Goal: Task Accomplishment & Management: Manage account settings

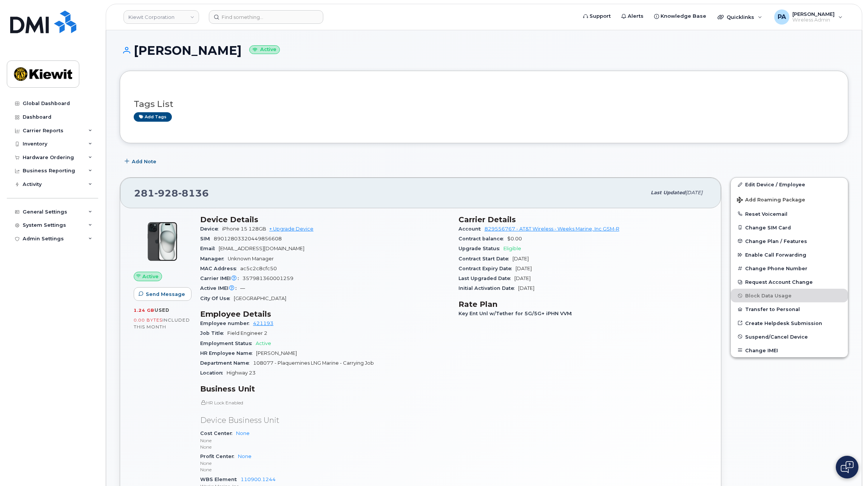
scroll to position [567, 0]
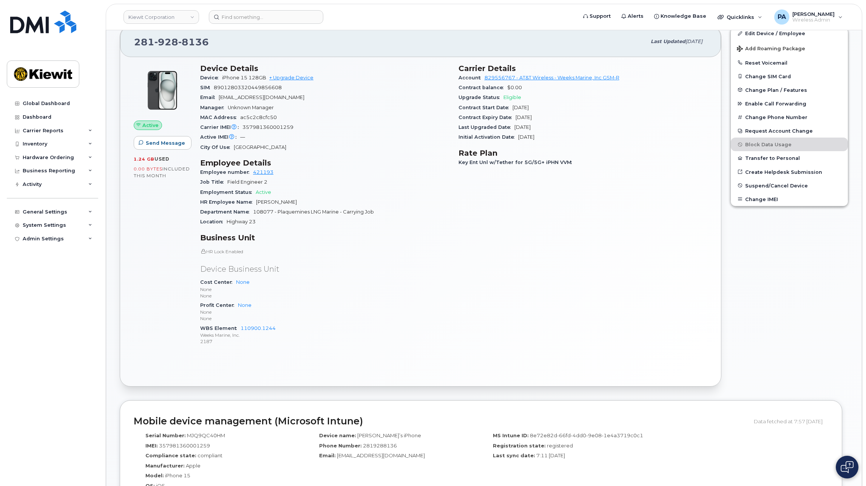
scroll to position [38, 0]
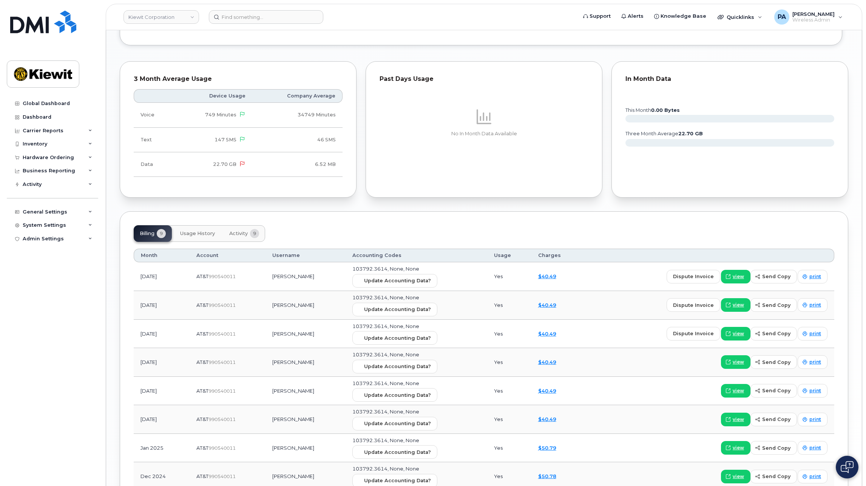
scroll to position [755, 0]
click at [55, 138] on div "Inventory" at bounding box center [52, 144] width 91 height 14
click at [59, 159] on div "Mobility Devices" at bounding box center [47, 157] width 43 height 7
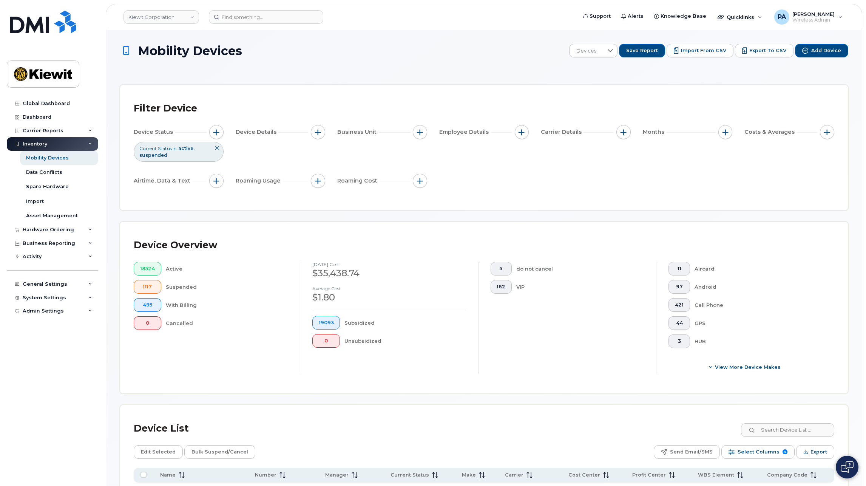
scroll to position [189, 0]
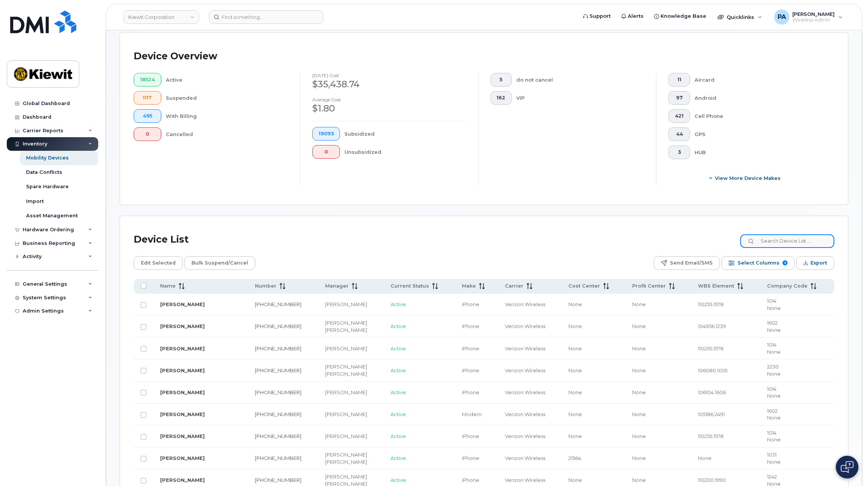
click at [793, 238] on input at bounding box center [787, 241] width 94 height 14
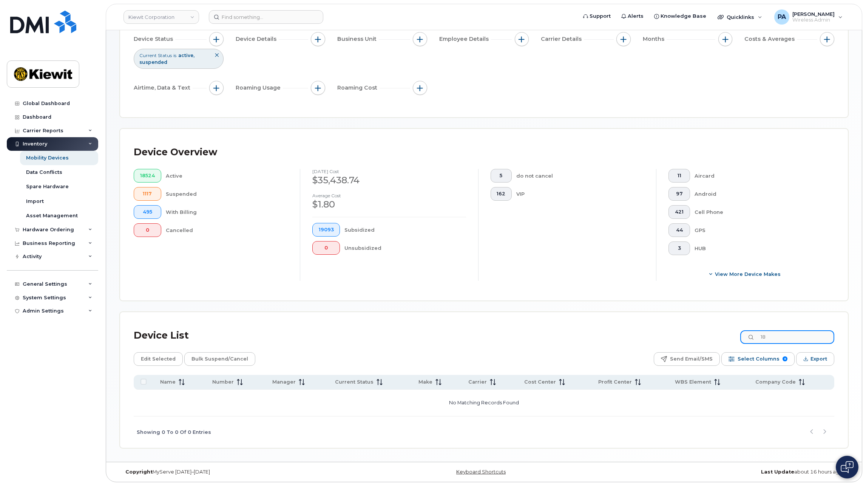
type input "1"
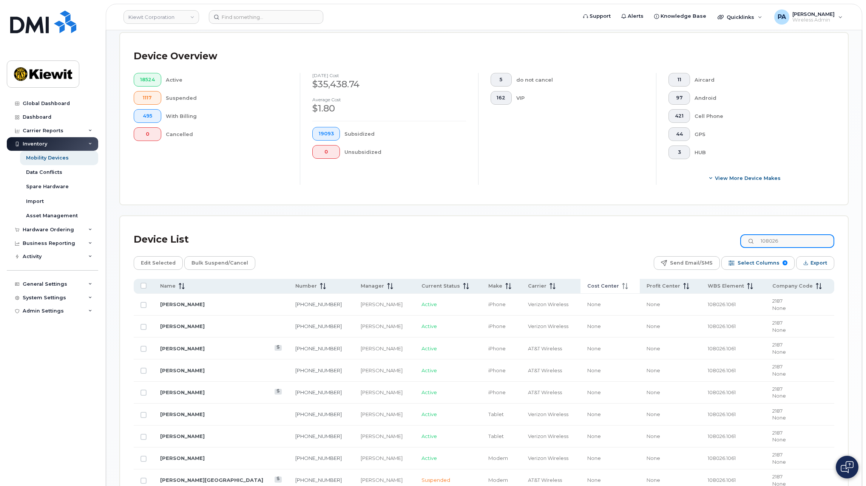
type input "108026"
click at [602, 285] on span "Cost Center" at bounding box center [603, 286] width 32 height 7
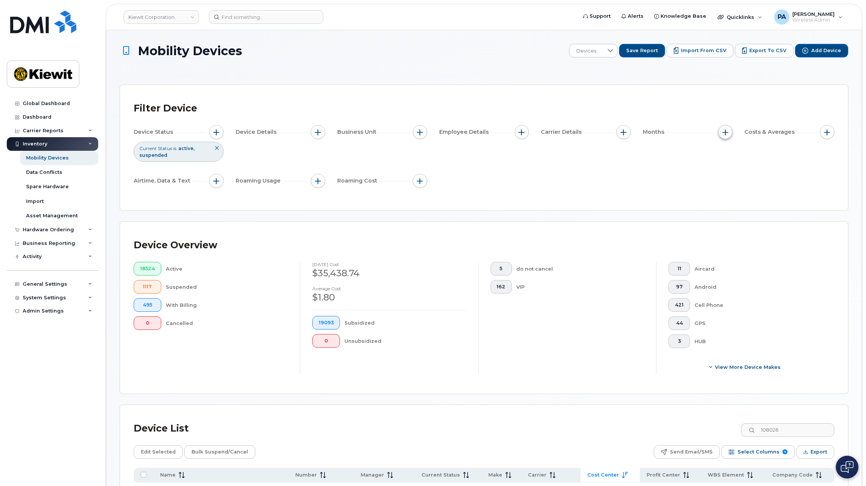
click at [721, 133] on button "button" at bounding box center [725, 132] width 14 height 14
click at [742, 156] on label "Billing Cycle" at bounding box center [750, 154] width 33 height 7
click at [730, 156] on input "Billing Cycle" at bounding box center [727, 155] width 6 height 6
checkbox input "true"
click at [756, 188] on div at bounding box center [760, 185] width 14 height 13
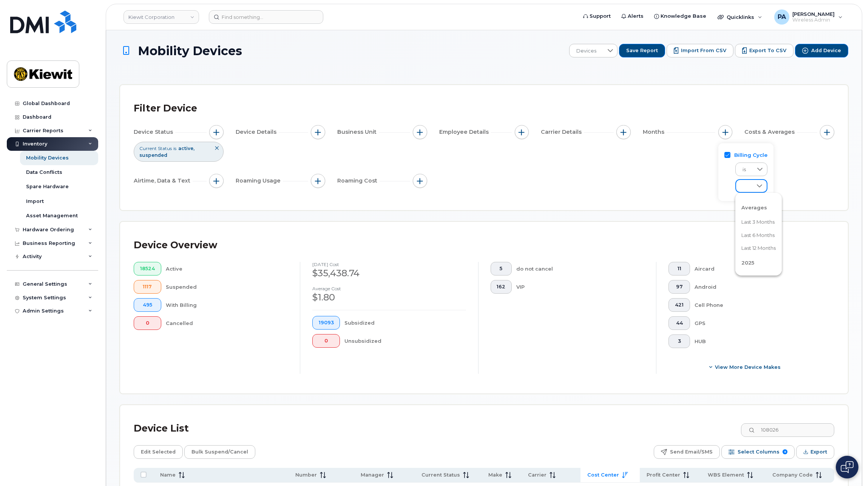
scroll to position [38, 0]
click at [756, 250] on span "July 2025" at bounding box center [749, 252] width 16 height 7
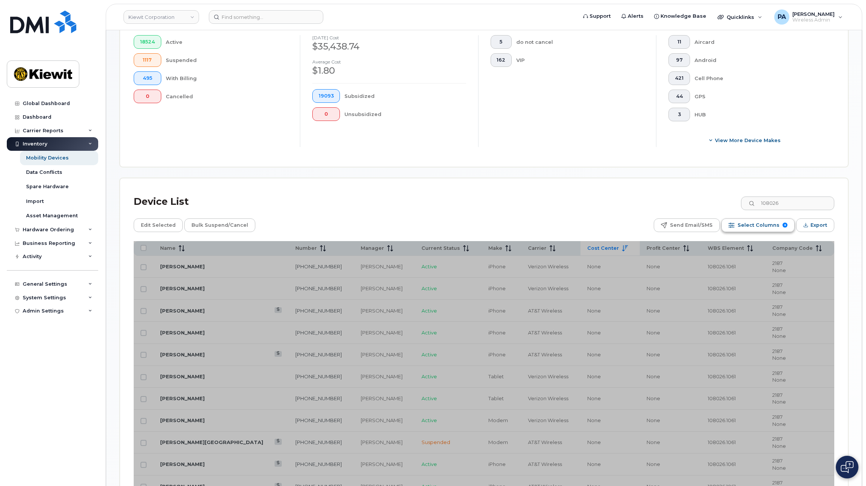
scroll to position [264, 0]
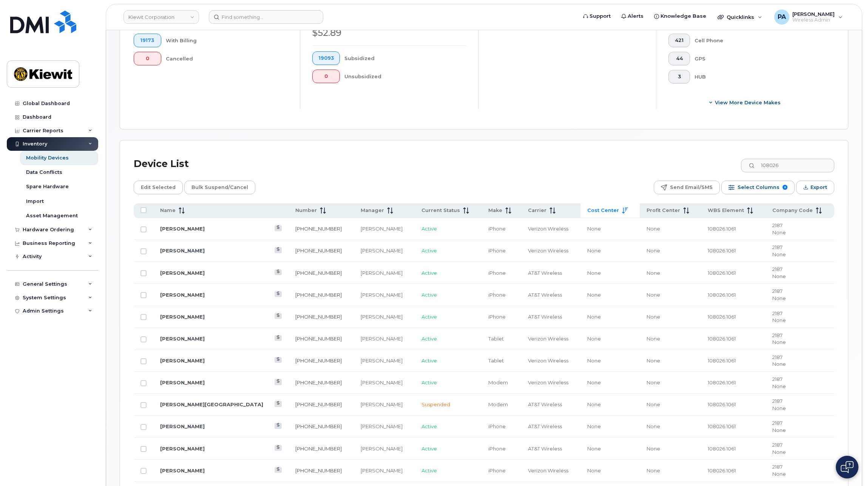
click at [608, 211] on span "Cost Center" at bounding box center [603, 210] width 32 height 7
click at [606, 211] on span "Cost Center" at bounding box center [603, 210] width 32 height 7
click at [606, 210] on span "Cost Center" at bounding box center [603, 210] width 32 height 7
click at [28, 289] on div "General Settings" at bounding box center [52, 284] width 91 height 14
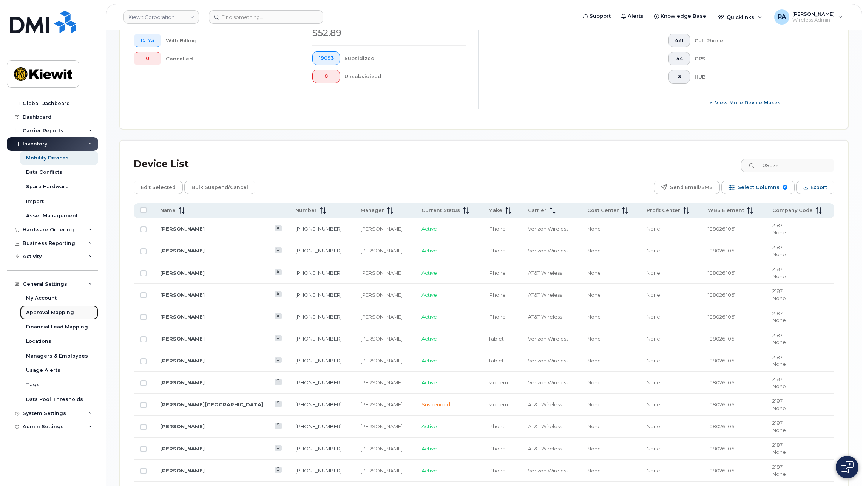
click at [47, 312] on div "Approval Mapping" at bounding box center [50, 312] width 48 height 7
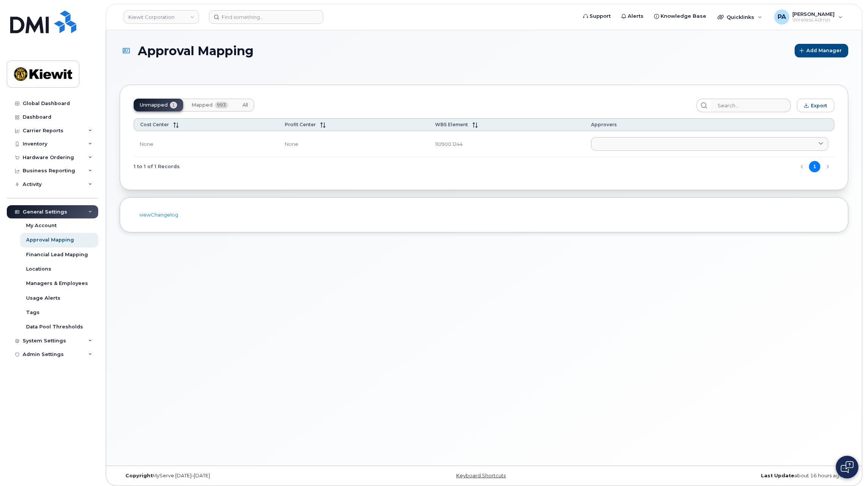
click at [249, 103] on button "All" at bounding box center [245, 105] width 18 height 13
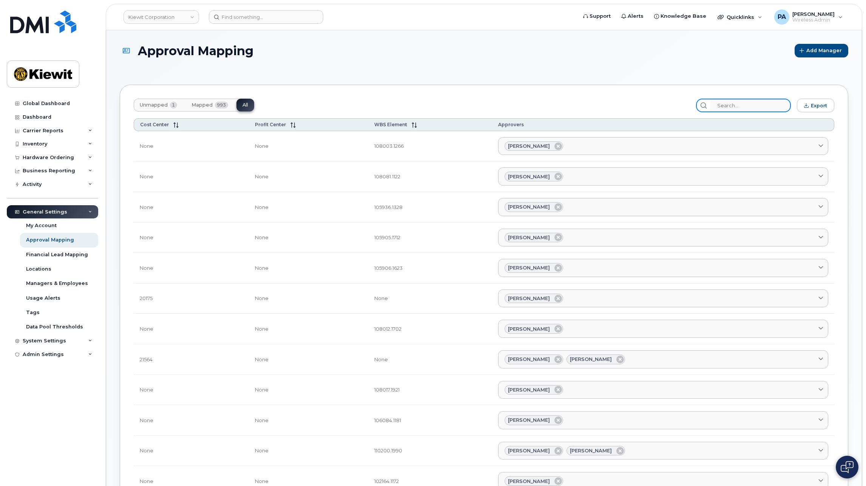
click at [768, 108] on input "search" at bounding box center [750, 106] width 80 height 14
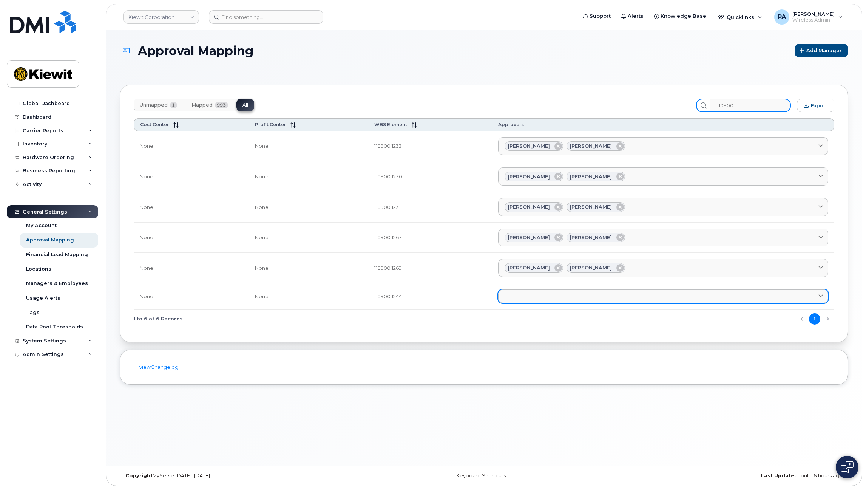
type input "110900"
click at [542, 292] on link at bounding box center [663, 296] width 330 height 14
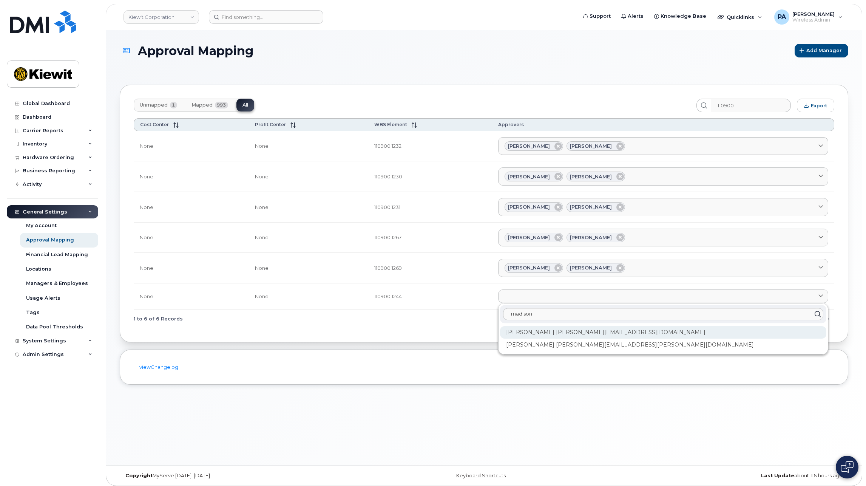
click at [611, 332] on div "Madison Manahan MADISON.MANAHAN@WEEKSMARINE.COM" at bounding box center [663, 332] width 326 height 12
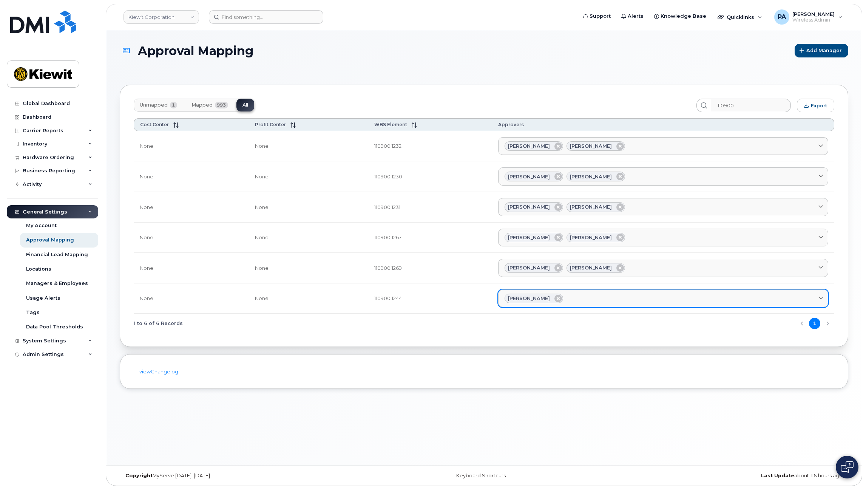
click at [602, 296] on div "Madison Manahan" at bounding box center [663, 298] width 317 height 10
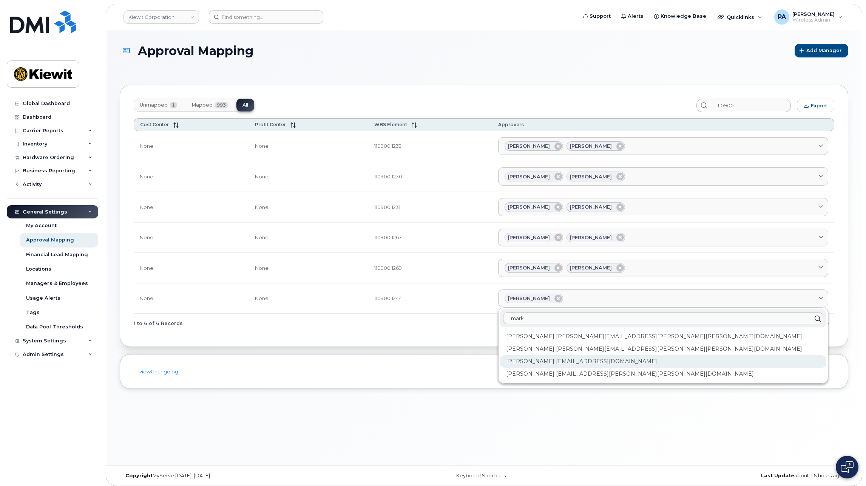
type input "mark"
click at [557, 359] on div "Mark Schaefer MSCHAEFER@WEEKSMARINE.COM" at bounding box center [663, 361] width 326 height 12
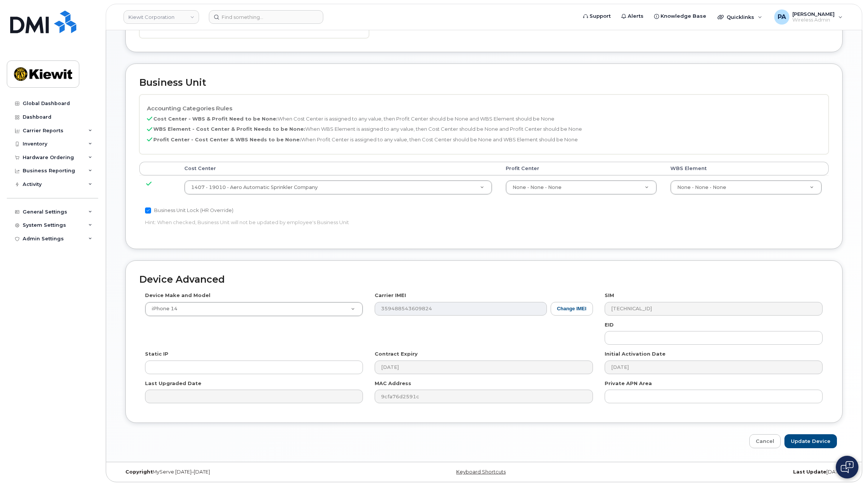
scroll to position [26, 0]
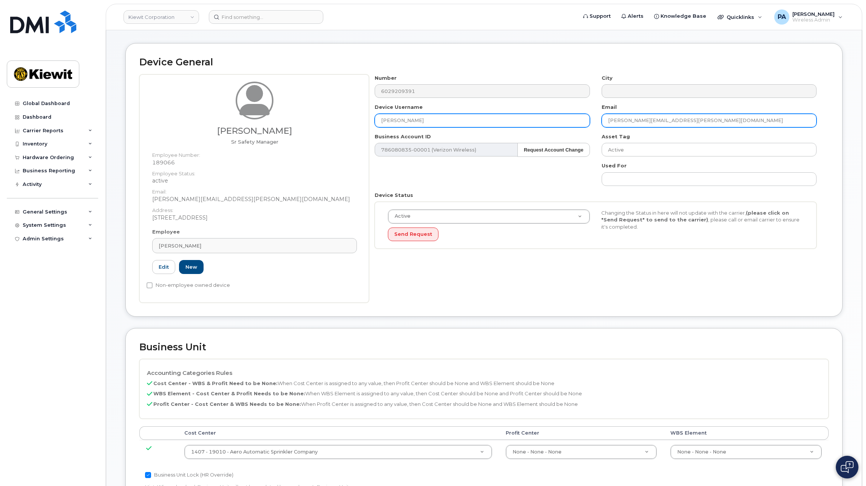
drag, startPoint x: 715, startPoint y: 124, endPoint x: 493, endPoint y: 123, distance: 222.1
click at [493, 123] on div "Number 6029209391 City Device Username Casey Lord Email CASEY.LORD@KIEWIT.COM B…" at bounding box center [596, 164] width 454 height 180
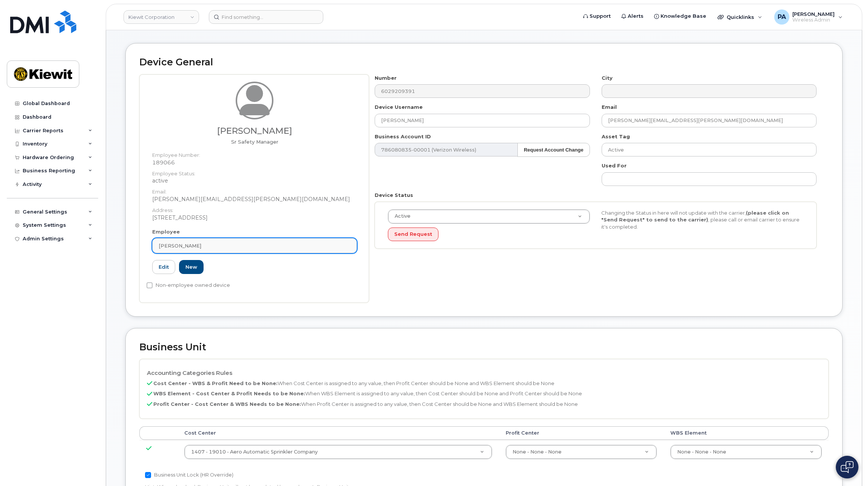
click at [247, 245] on div "Casey Lord" at bounding box center [255, 245] width 192 height 7
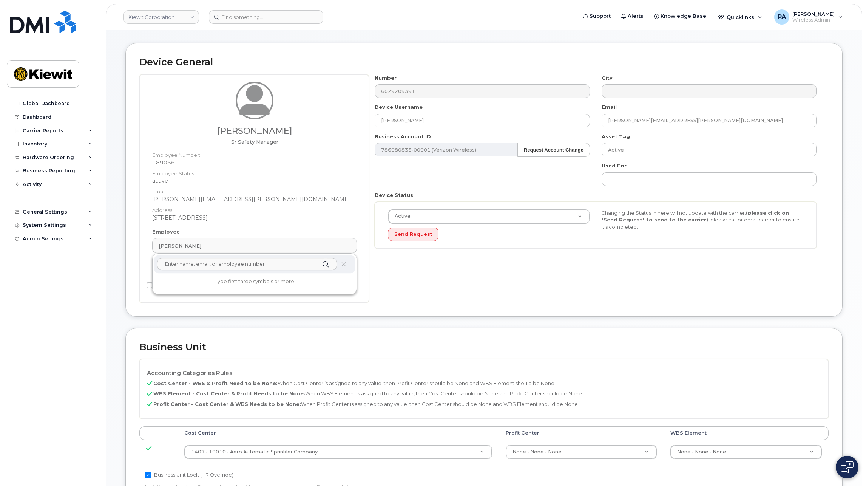
paste input "CASEY.LORD@KIEWIT.COM"
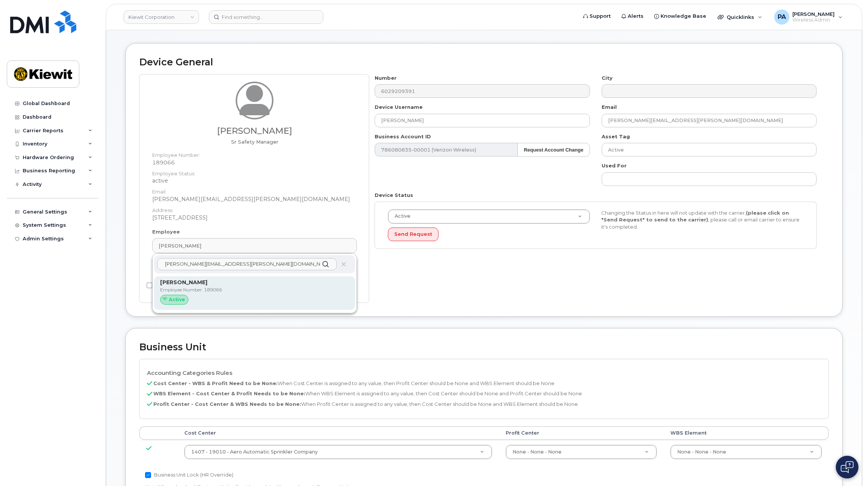
type input "[PERSON_NAME][EMAIL_ADDRESS][PERSON_NAME][DOMAIN_NAME]"
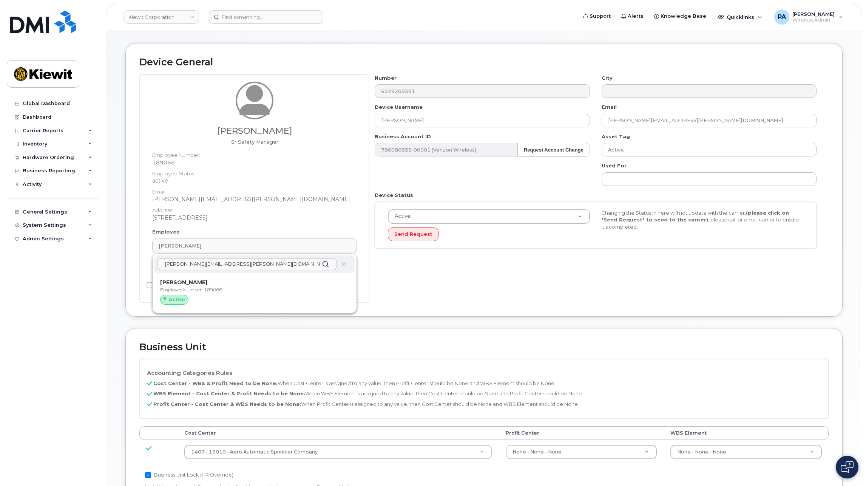
drag, startPoint x: 199, startPoint y: 287, endPoint x: 478, endPoint y: 35, distance: 375.9
click at [199, 287] on p "Employee Number: 189066" at bounding box center [254, 289] width 189 height 7
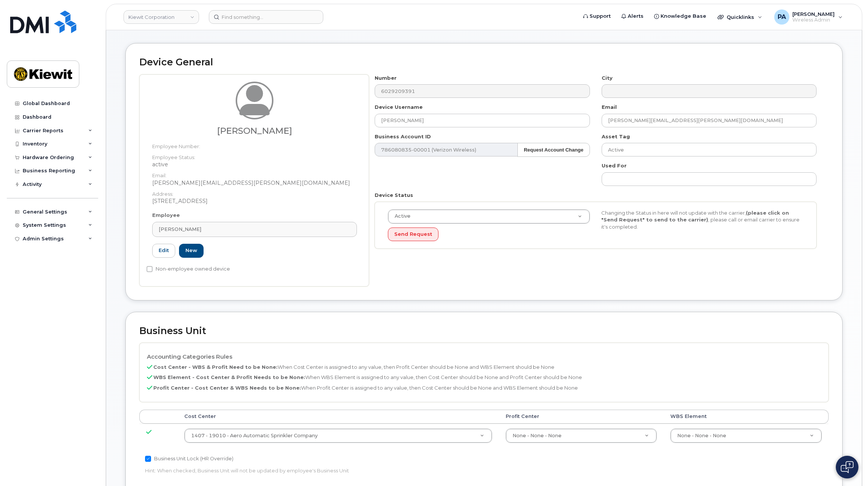
type input "[PERSON_NAME][EMAIL_ADDRESS][PERSON_NAME][DOMAIN_NAME]"
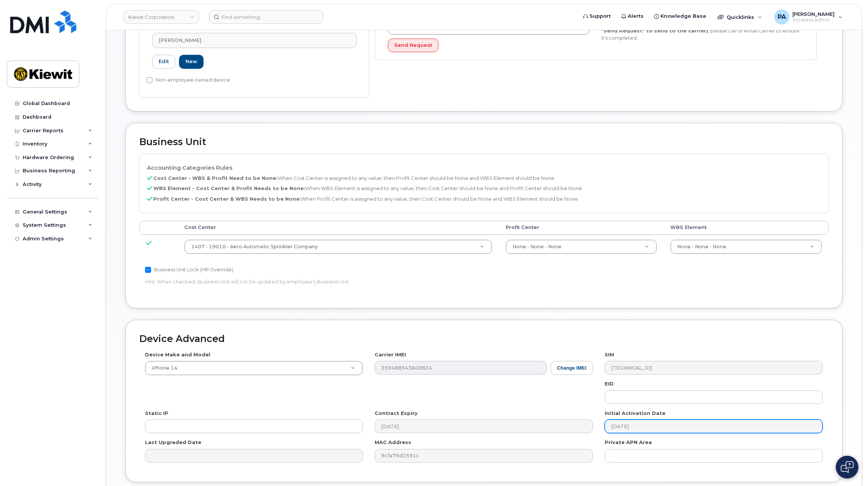
scroll to position [274, 0]
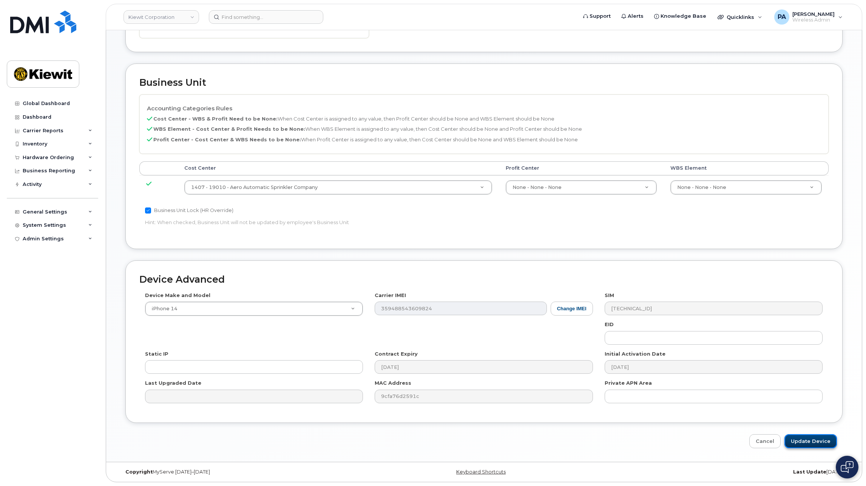
click at [807, 438] on input "Update Device" at bounding box center [810, 441] width 53 height 14
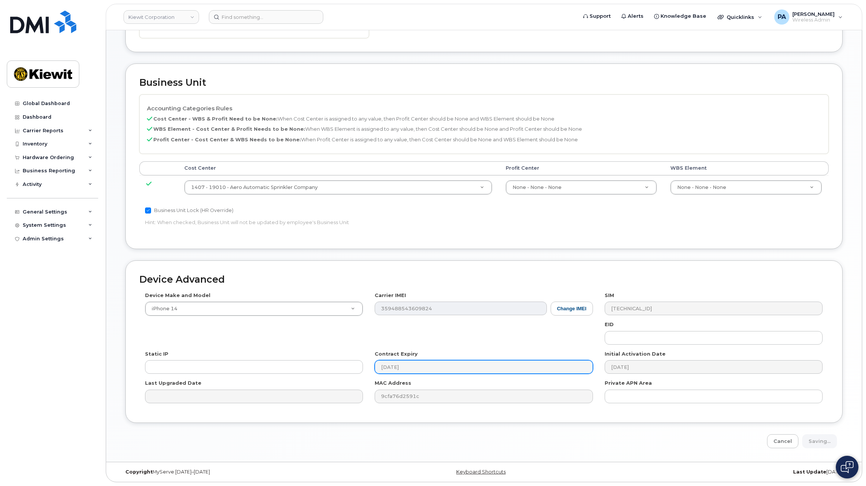
type input "Saving..."
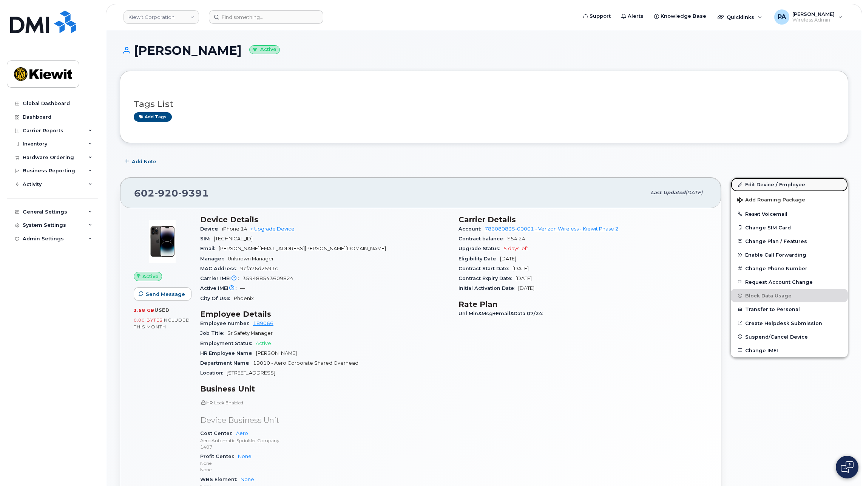
click at [766, 184] on link "Edit Device / Employee" at bounding box center [789, 185] width 117 height 14
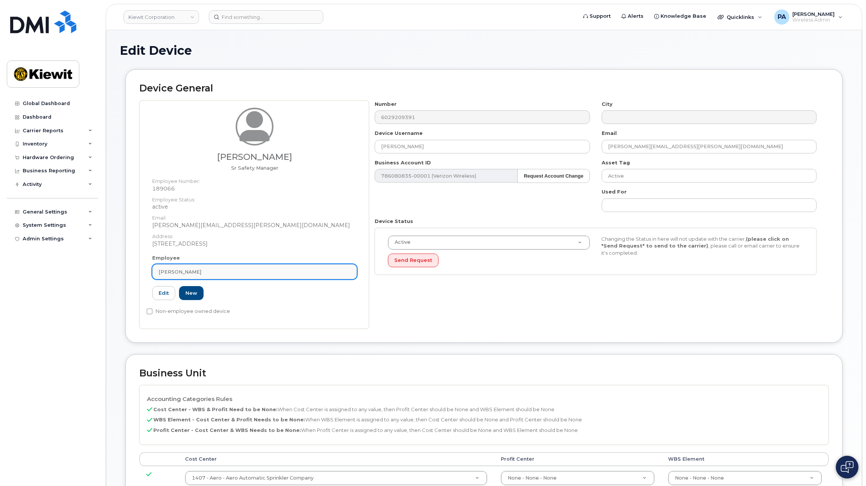
click at [268, 270] on div "[PERSON_NAME]" at bounding box center [255, 271] width 192 height 7
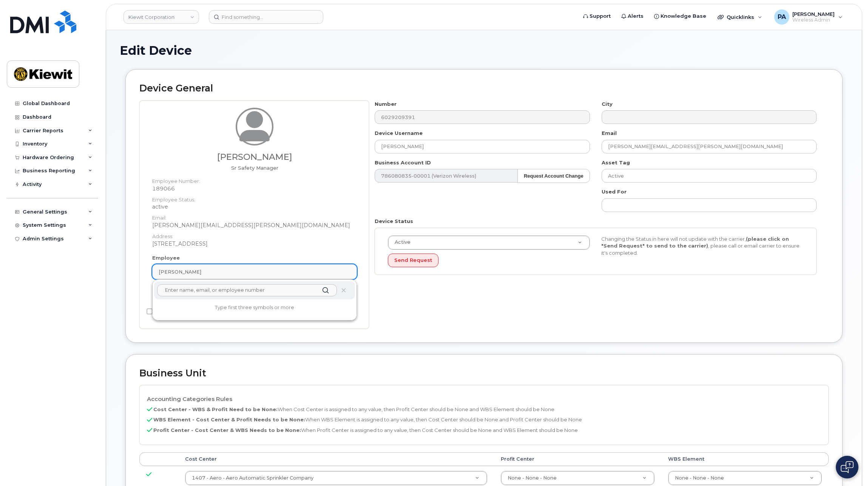
paste input "[PERSON_NAME][EMAIL_ADDRESS][PERSON_NAME][DOMAIN_NAME]"
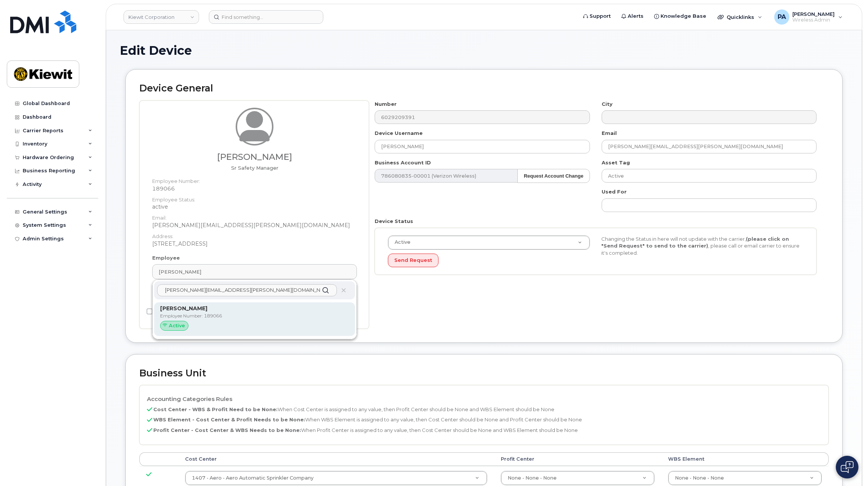
type input "[PERSON_NAME][EMAIL_ADDRESS][PERSON_NAME][DOMAIN_NAME]"
click at [241, 310] on p "[PERSON_NAME]" at bounding box center [254, 308] width 189 height 8
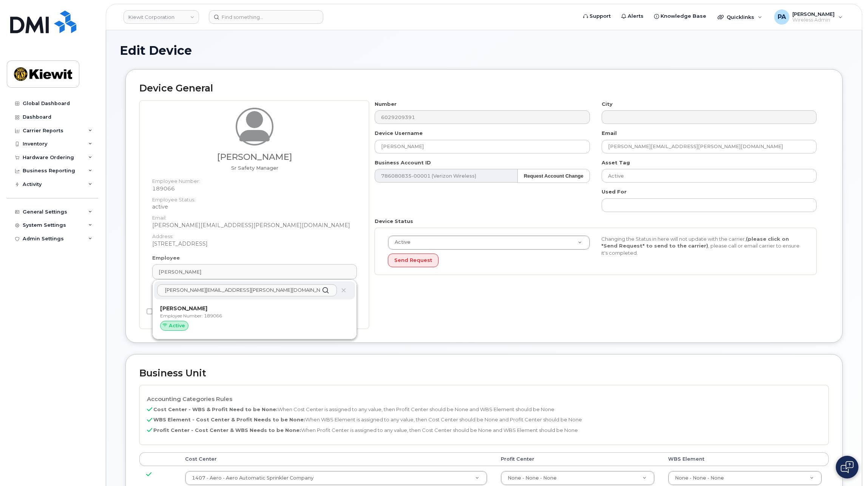
type input "[PERSON_NAME][EMAIL_ADDRESS][PERSON_NAME][DOMAIN_NAME]"
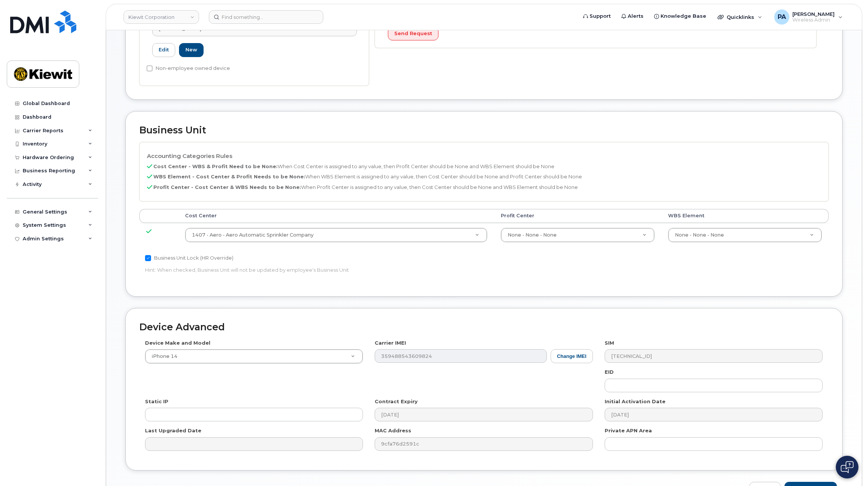
scroll to position [274, 0]
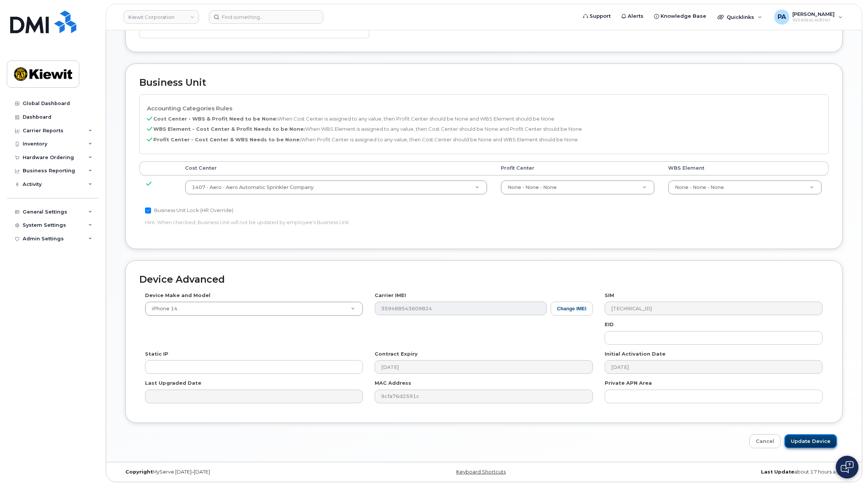
click at [809, 436] on input "Update Device" at bounding box center [810, 441] width 53 height 14
type input "Saving..."
